Goal: Check status: Check status

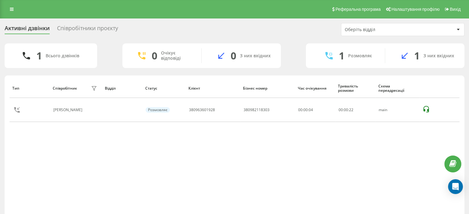
click at [0, 0] on rect at bounding box center [0, 0] width 0 height 0
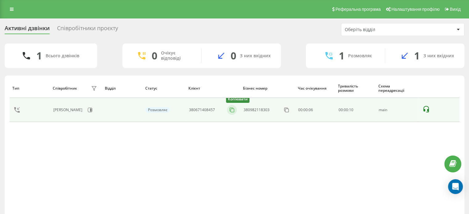
click at [230, 110] on icon at bounding box center [231, 109] width 3 height 3
click at [233, 110] on icon at bounding box center [232, 110] width 6 height 6
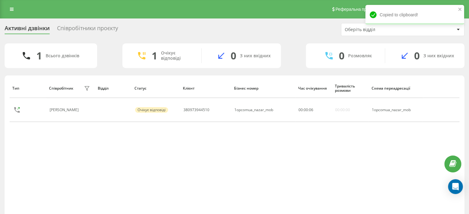
click at [282, 174] on div "Тип Співробітник фільтру Відділ Статус Клієнт Бізнес номер Час очікування Трива…" at bounding box center [235, 148] width 450 height 139
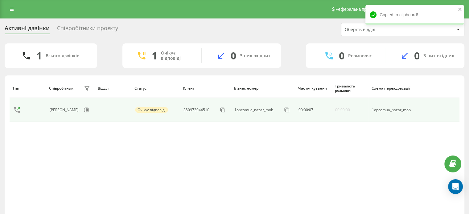
click at [217, 112] on div "380973944510" at bounding box center [205, 110] width 44 height 10
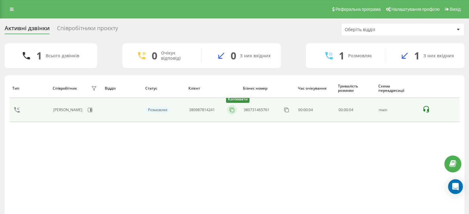
click at [233, 110] on icon at bounding box center [232, 110] width 6 height 6
click at [234, 110] on icon at bounding box center [232, 110] width 6 height 6
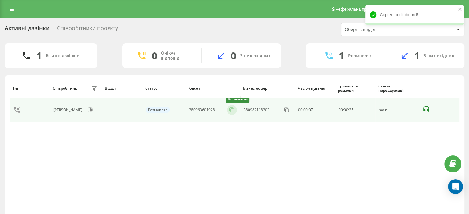
click at [232, 110] on icon at bounding box center [232, 110] width 6 height 6
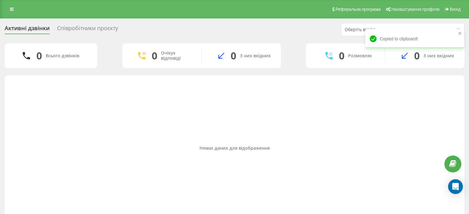
click at [411, 117] on div "Немає даних для відображення" at bounding box center [235, 148] width 450 height 139
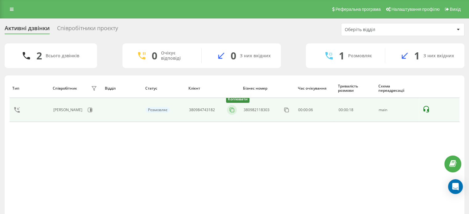
click at [232, 110] on icon at bounding box center [232, 110] width 6 height 6
click at [230, 110] on icon at bounding box center [231, 109] width 3 height 3
click at [230, 109] on icon at bounding box center [232, 110] width 6 height 6
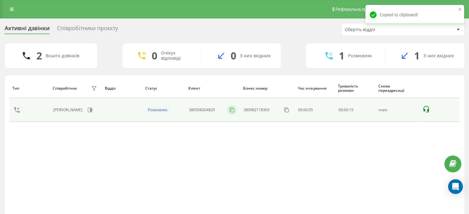
click at [233, 110] on icon at bounding box center [232, 110] width 6 height 6
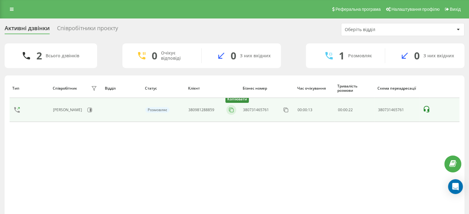
click at [231, 110] on icon at bounding box center [231, 110] width 6 height 6
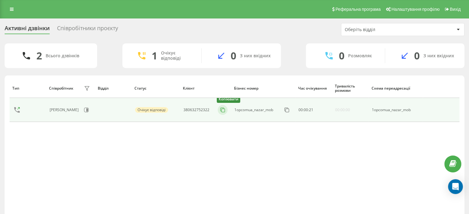
click at [224, 111] on icon at bounding box center [223, 110] width 6 height 6
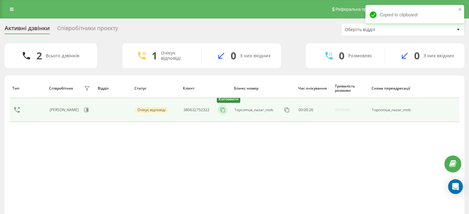
click at [224, 112] on icon at bounding box center [223, 110] width 6 height 6
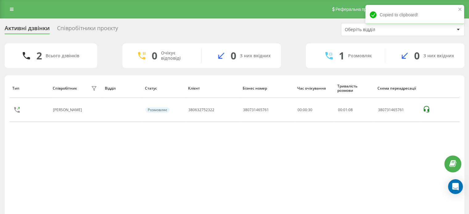
click at [278, 139] on div "Тип Співробітник фільтру Відділ Статус Клієнт Бізнес номер Час очікування Трива…" at bounding box center [235, 148] width 450 height 139
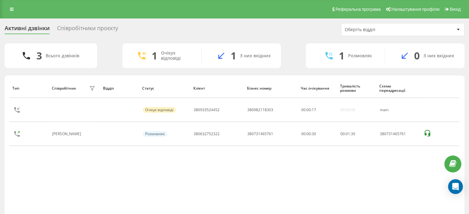
click at [310, 180] on div "Тип Співробітник фільтру Відділ Статус Клієнт Бізнес номер Час очікування Трива…" at bounding box center [235, 148] width 450 height 139
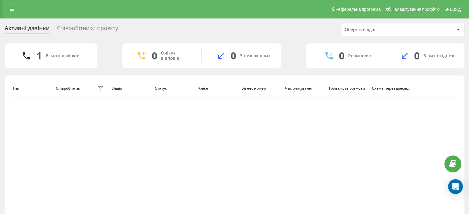
click at [388, 117] on div "Тип Співробітник фільтру Відділ Статус Клієнт Бізнес номер Час очікування Трива…" at bounding box center [235, 148] width 450 height 139
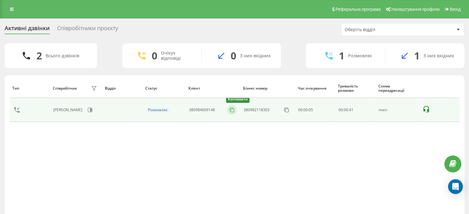
click at [230, 109] on icon at bounding box center [231, 109] width 3 height 3
